Goal: Transaction & Acquisition: Purchase product/service

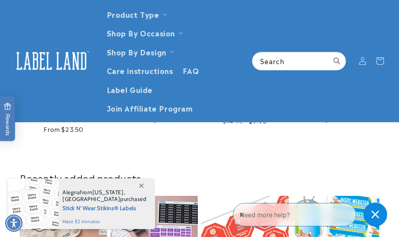
scroll to position [237, 0]
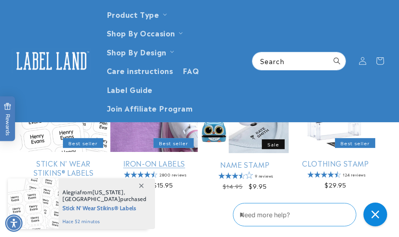
click at [173, 162] on link "Iron-On Labels" at bounding box center [153, 163] width 87 height 9
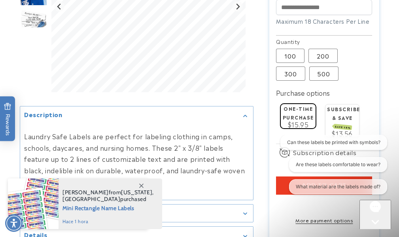
scroll to position [594, 0]
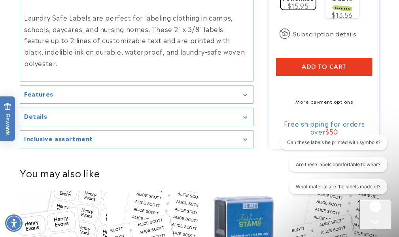
drag, startPoint x: 357, startPoint y: 54, endPoint x: 231, endPoint y: 4, distance: 135.7
click at [357, 58] on button "Add to cart" at bounding box center [324, 67] width 96 height 18
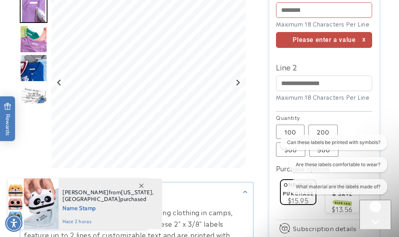
scroll to position [479, 0]
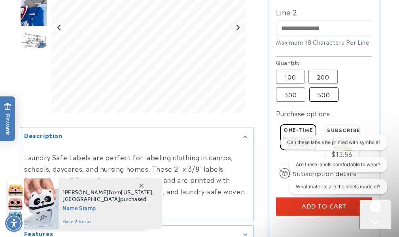
click at [324, 87] on label "500 Variant sold out or unavailable" at bounding box center [323, 94] width 29 height 14
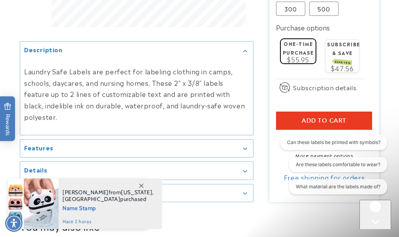
scroll to position [569, 0]
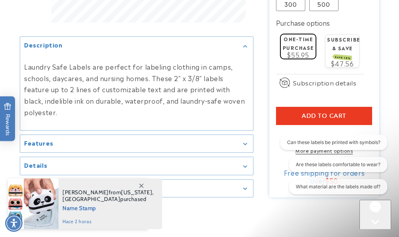
click at [355, 107] on button "Add to cart" at bounding box center [324, 116] width 96 height 18
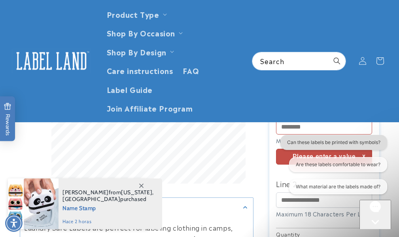
scroll to position [321, 0]
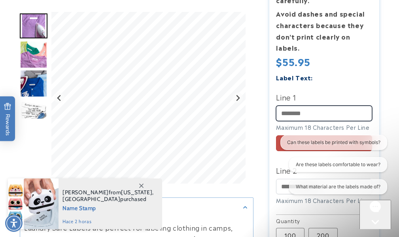
click at [304, 106] on input "Line 1" at bounding box center [324, 113] width 96 height 15
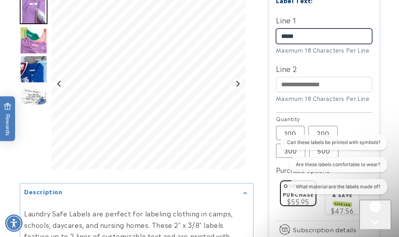
scroll to position [439, 0]
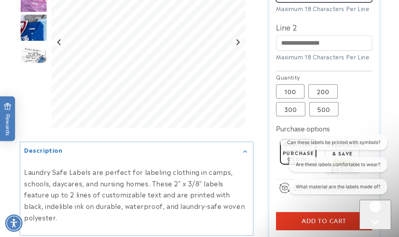
type input "*****"
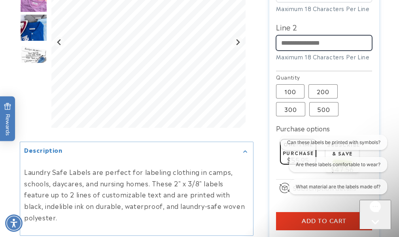
click at [342, 35] on input "Line 2" at bounding box center [324, 42] width 96 height 15
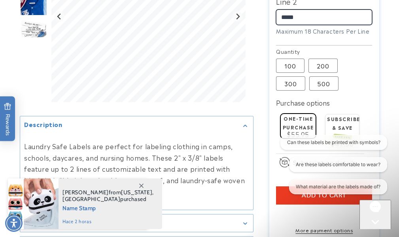
scroll to position [479, 0]
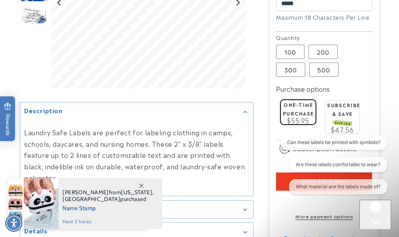
click at [288, 170] on div "Can these labels be printed with symbols? Are these labels comfortable to wear?…" at bounding box center [333, 166] width 108 height 63
click at [282, 171] on div "Can these labels be printed with symbols? Are these labels comfortable to wear?…" at bounding box center [333, 166] width 108 height 63
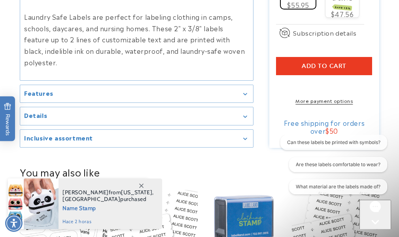
scroll to position [598, 0]
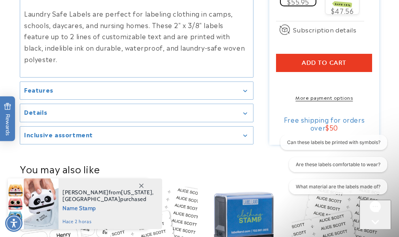
click at [341, 59] on span "Add to cart" at bounding box center [324, 62] width 45 height 7
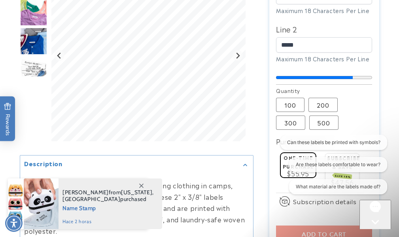
scroll to position [439, 0]
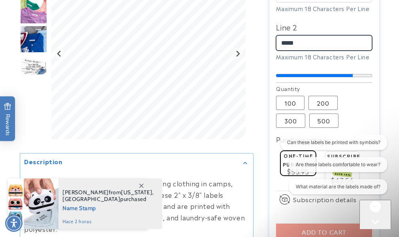
click at [345, 35] on input "*****" at bounding box center [324, 42] width 96 height 15
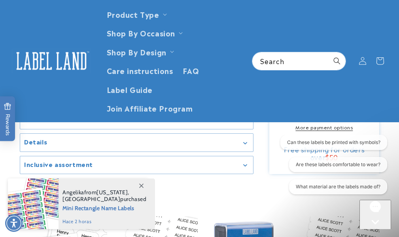
scroll to position [518, 0]
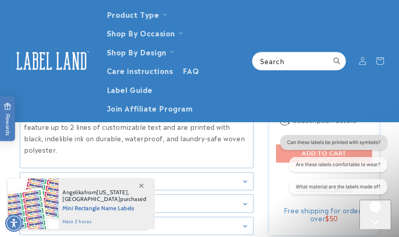
type input "**********"
click at [282, 144] on button "Can these labels be printed with symbols?" at bounding box center [334, 142] width 107 height 15
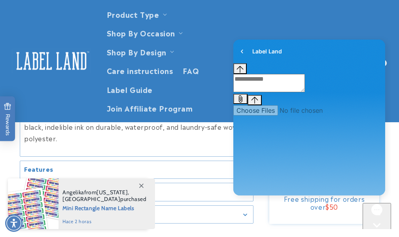
drag, startPoint x: 368, startPoint y: 216, endPoint x: 723, endPoint y: 419, distance: 408.2
click at [368, 216] on button "Chat with us" at bounding box center [377, 232] width 28 height 59
click at [370, 216] on button "Chat with us" at bounding box center [377, 232] width 28 height 59
